Goal: Task Accomplishment & Management: Complete application form

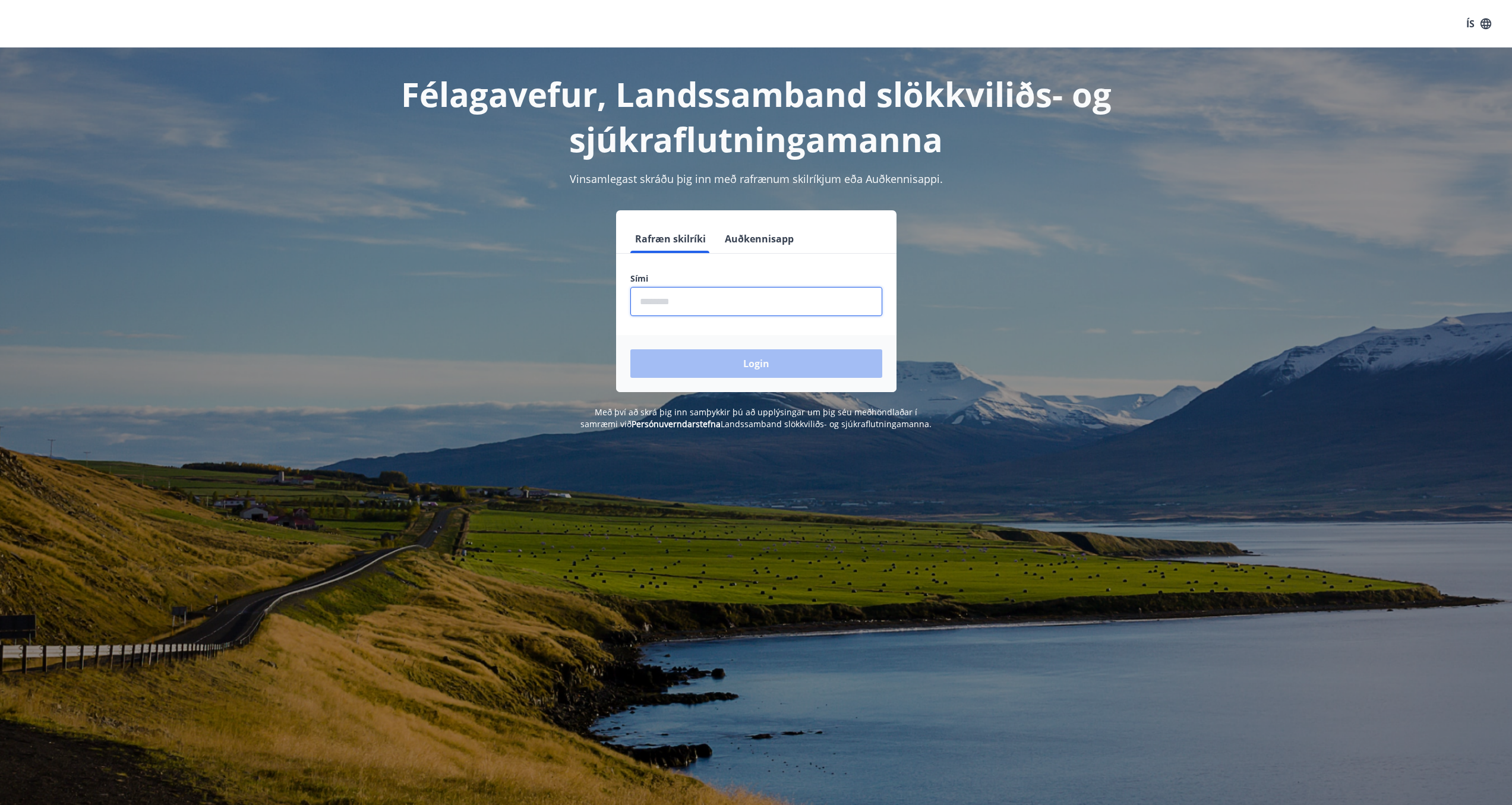
click at [695, 315] on input "phone" at bounding box center [756, 302] width 252 height 29
type input "********"
click at [675, 359] on button "Login" at bounding box center [756, 364] width 252 height 29
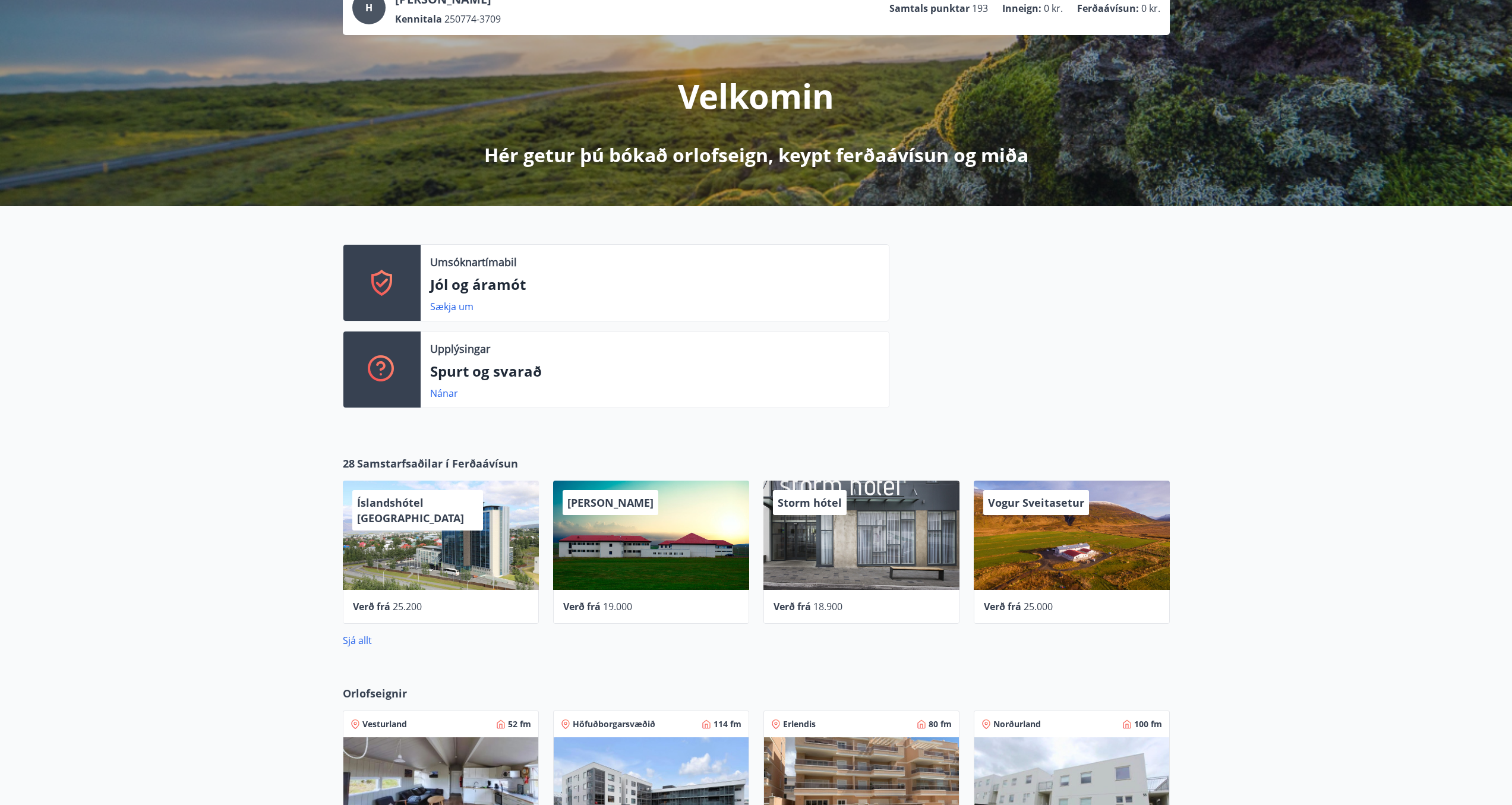
scroll to position [109, 0]
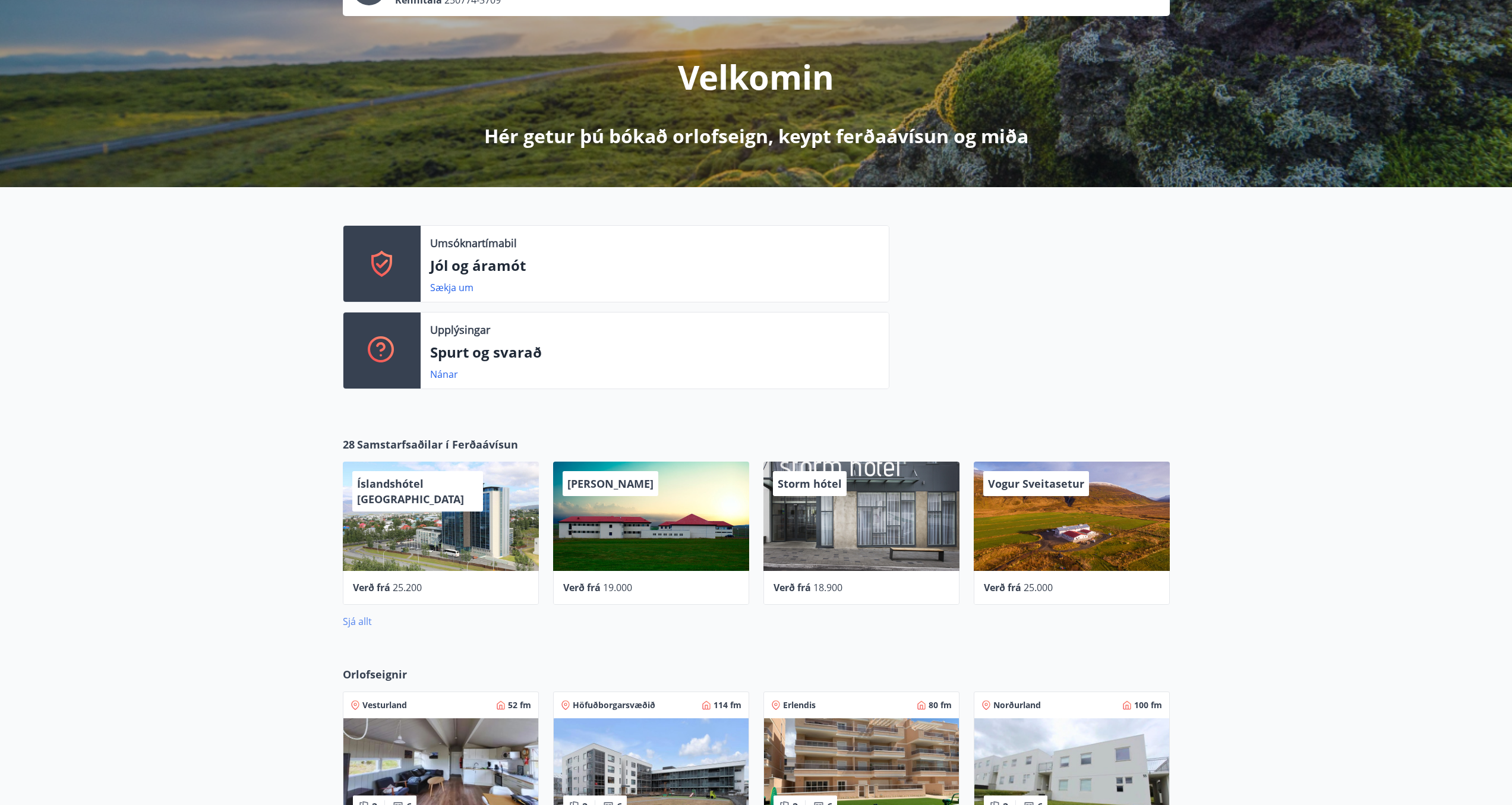
click at [357, 618] on link "Sjá allt" at bounding box center [357, 621] width 29 height 13
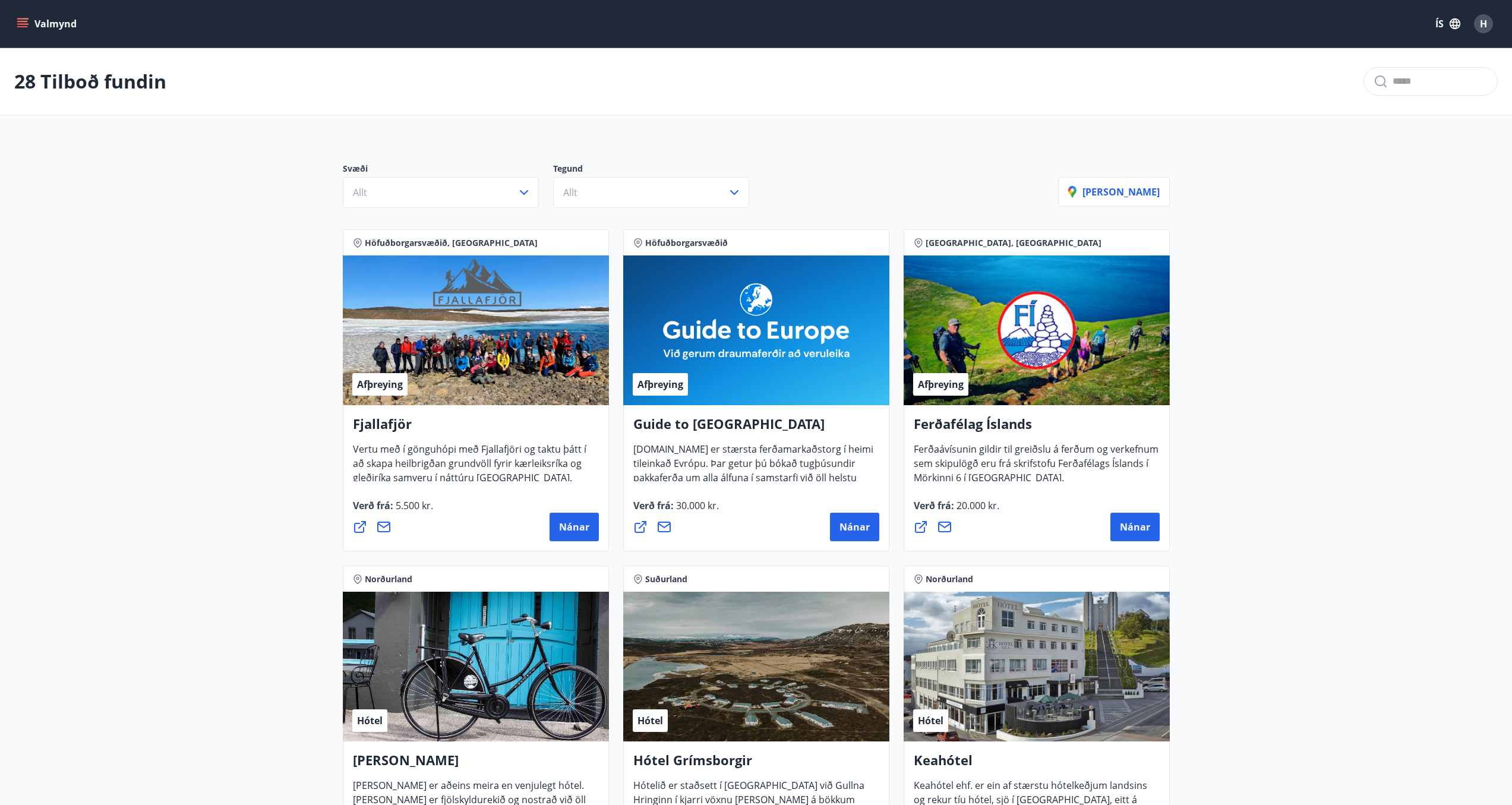
click at [22, 26] on icon "menu" at bounding box center [22, 26] width 11 height 1
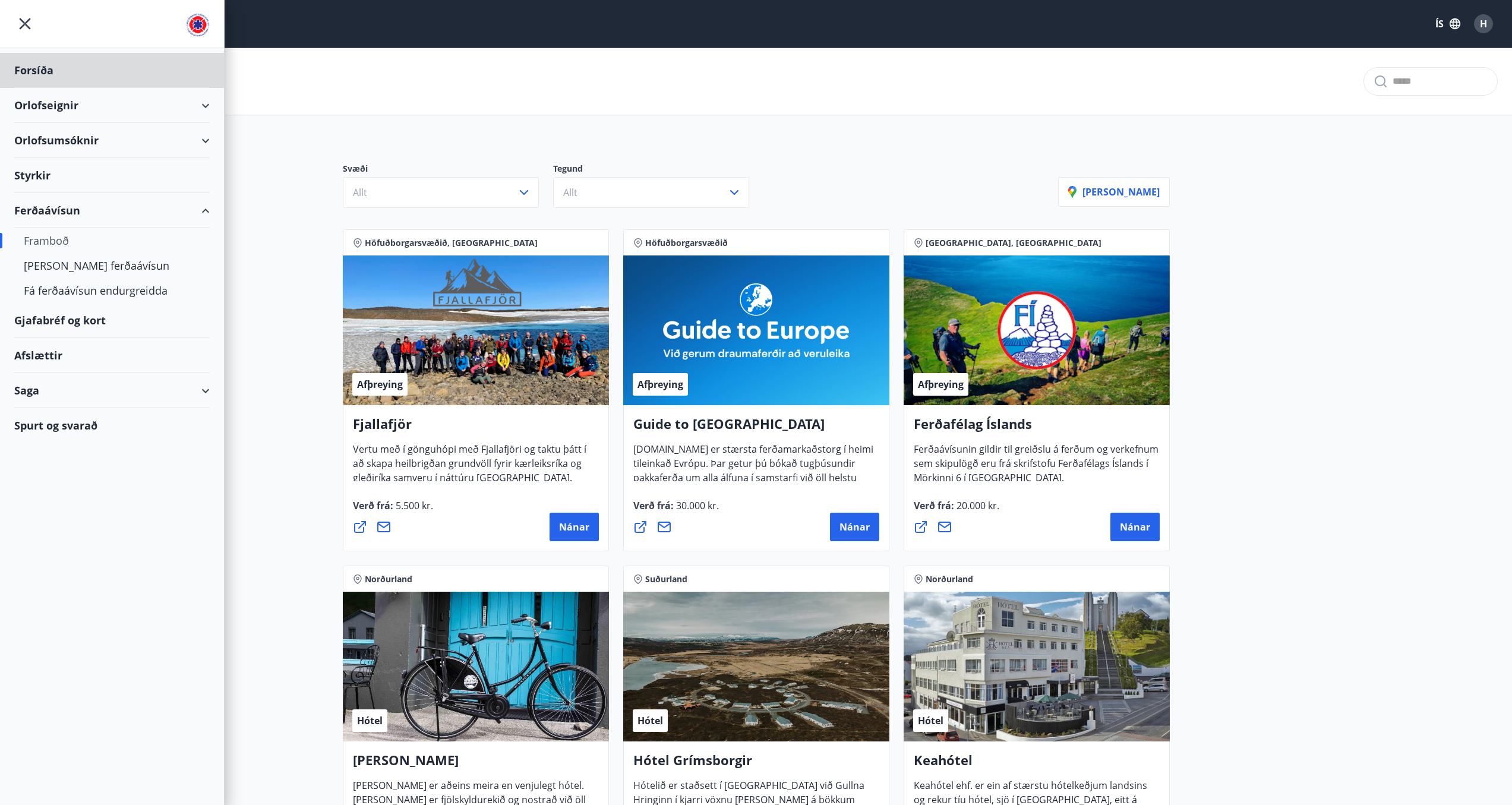
click at [39, 174] on div "Styrkir" at bounding box center [112, 175] width 196 height 35
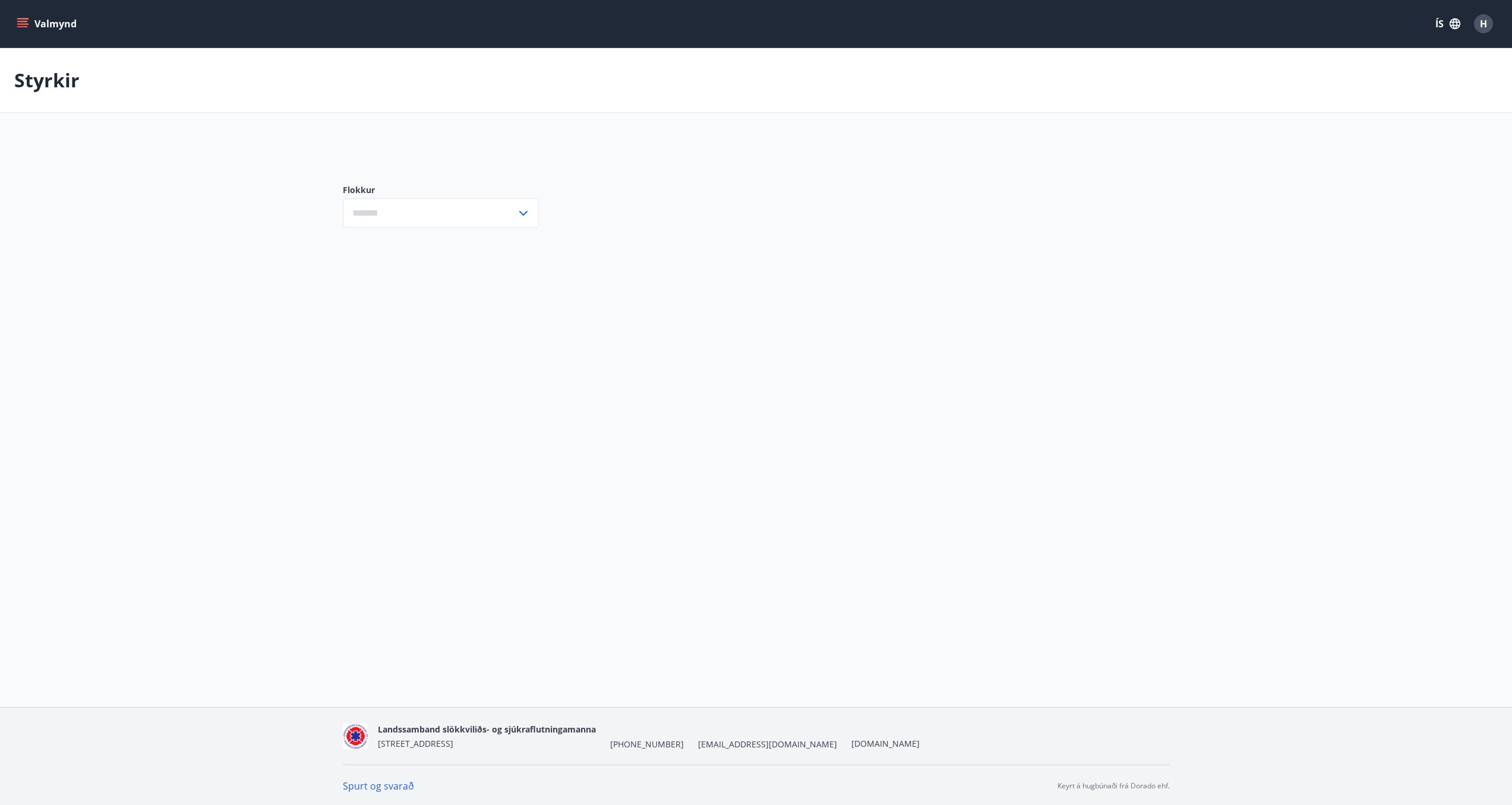
type input "***"
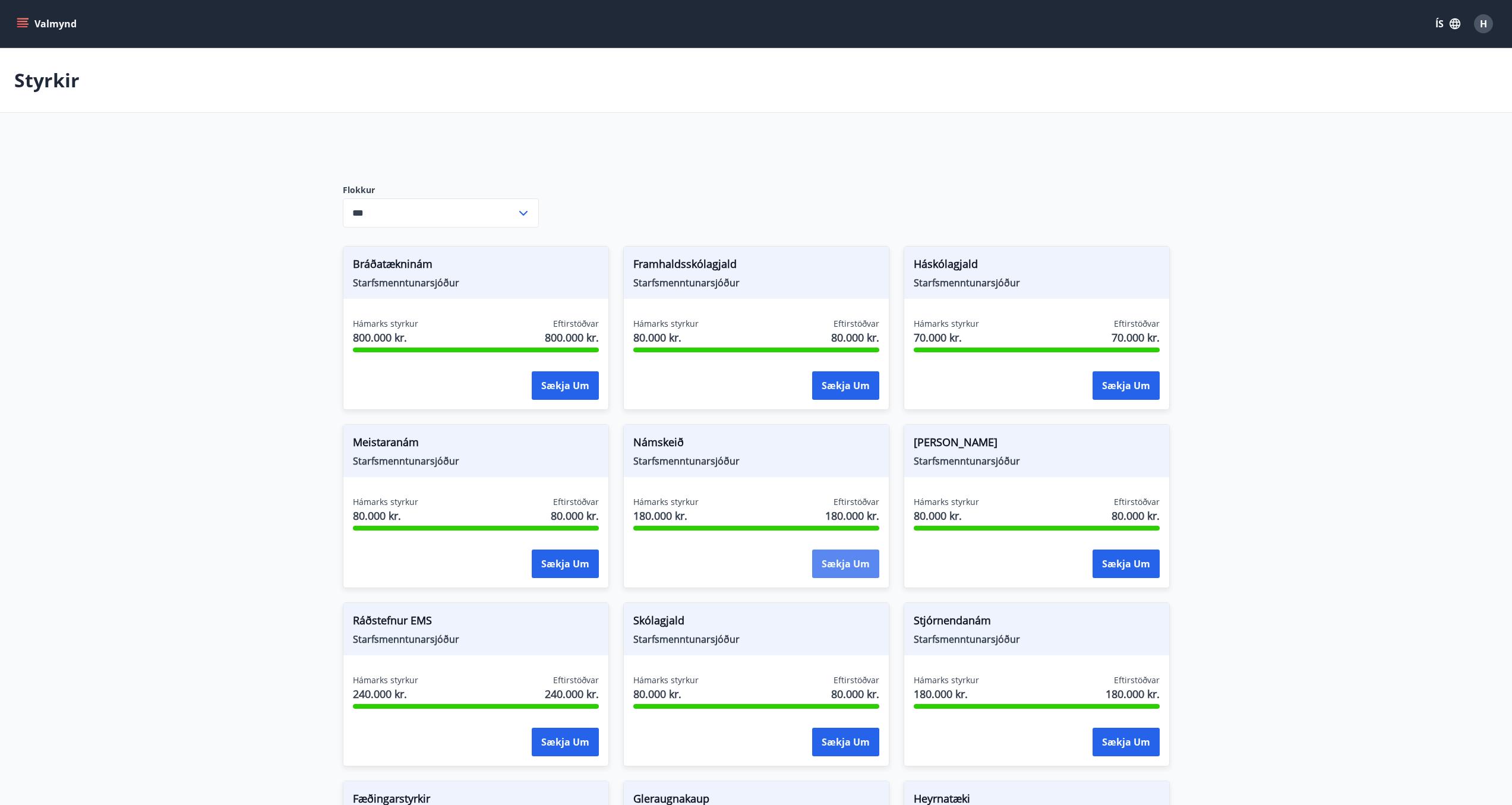
click at [831, 559] on button "Sækja um" at bounding box center [845, 564] width 67 height 29
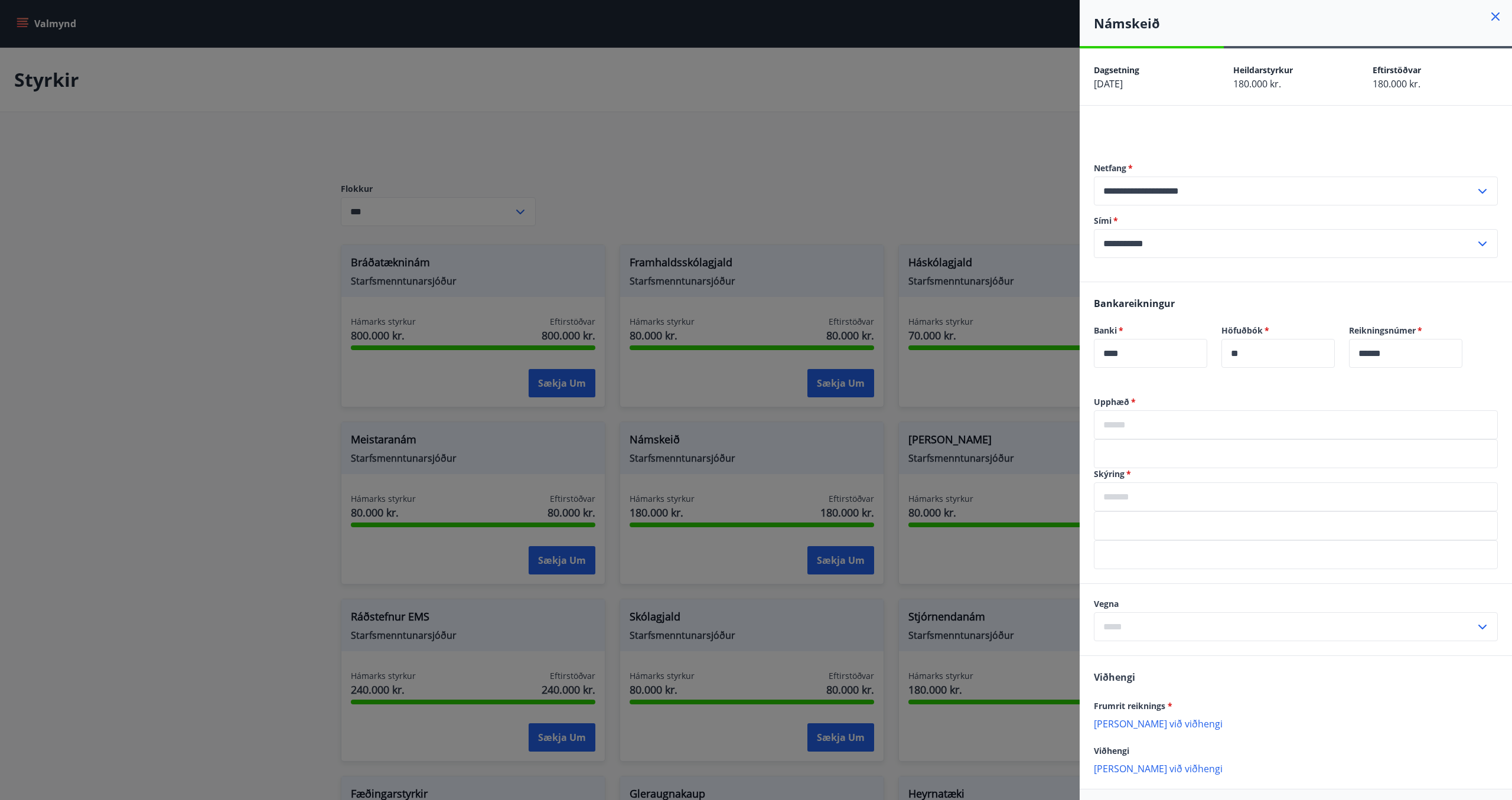
click at [263, 211] on div at bounding box center [756, 400] width 1512 height 800
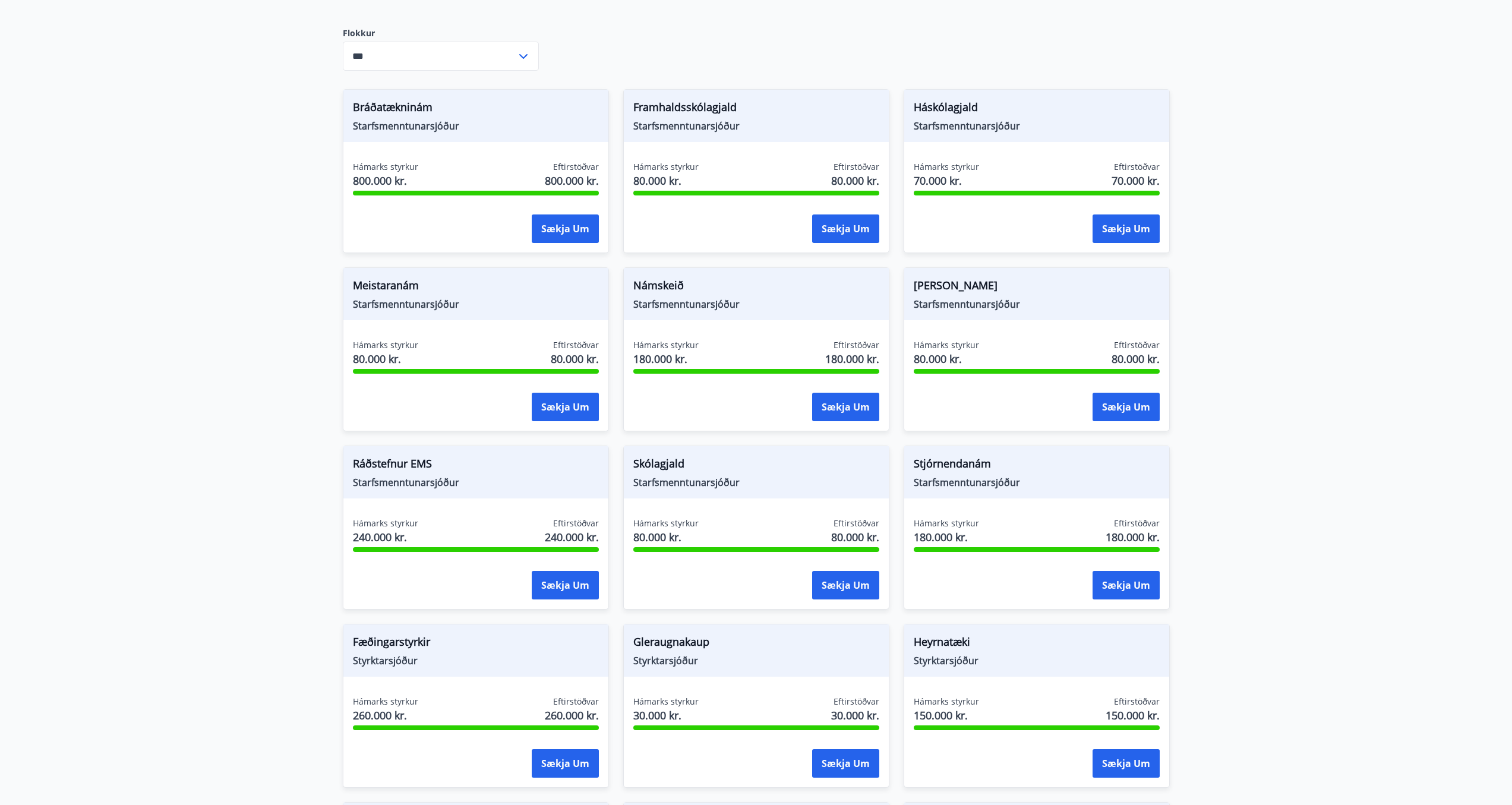
scroll to position [158, 0]
